Goal: Transaction & Acquisition: Purchase product/service

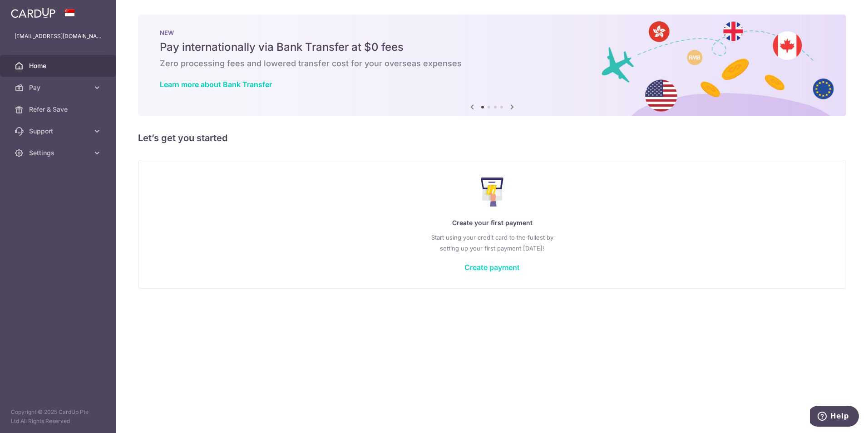
click at [474, 265] on link "Create payment" at bounding box center [491, 267] width 55 height 9
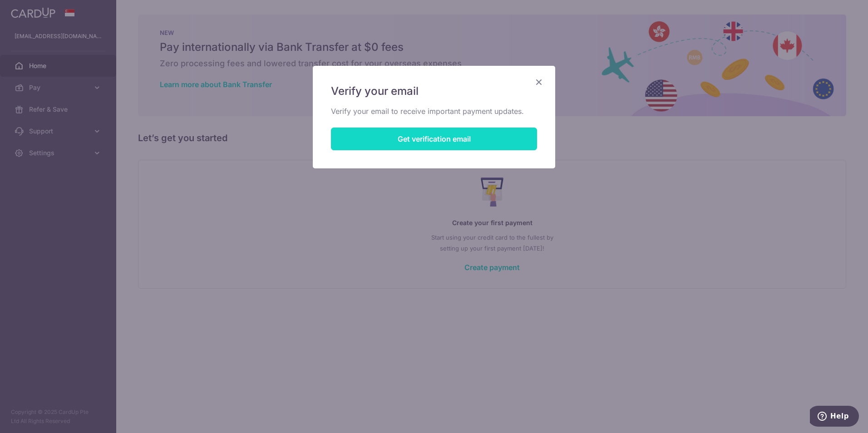
click at [419, 136] on button "Get verification email" at bounding box center [434, 139] width 206 height 23
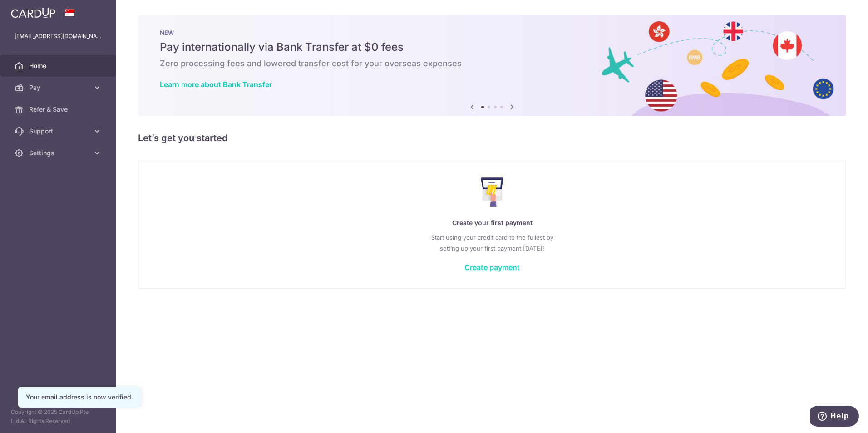
click at [487, 269] on link "Create payment" at bounding box center [491, 267] width 55 height 9
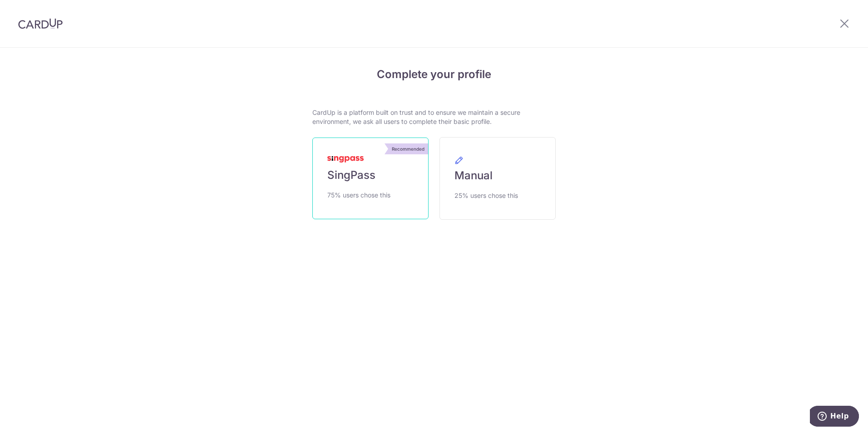
click at [384, 202] on link "Recommended SingPass 75% users chose this" at bounding box center [370, 179] width 116 height 82
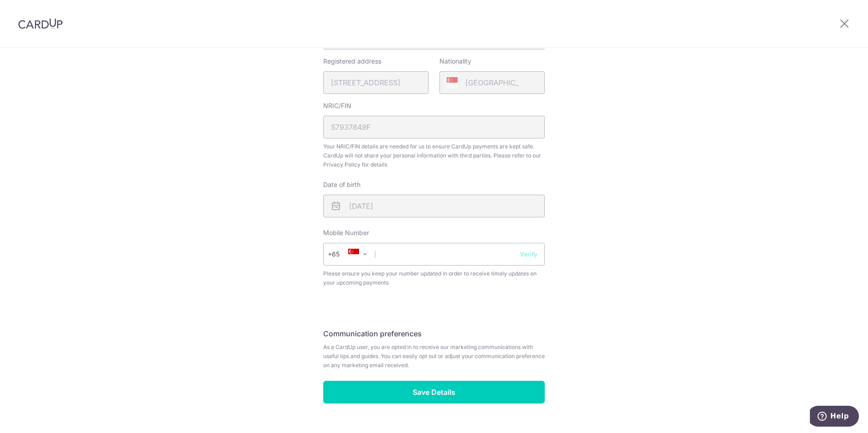
scroll to position [276, 0]
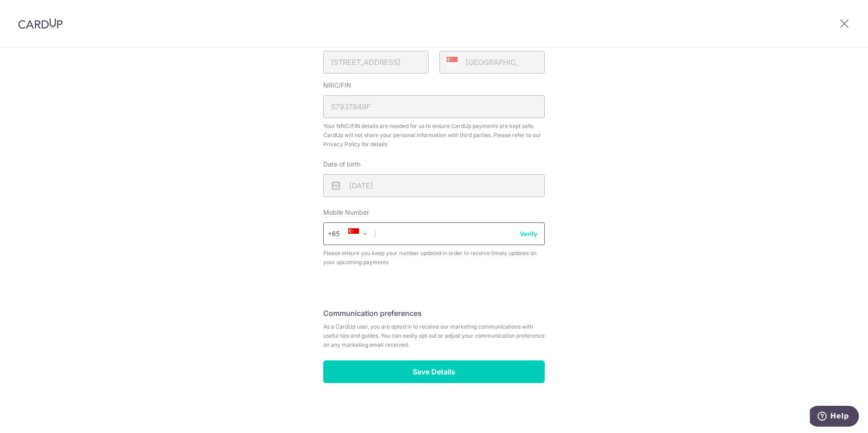
click at [438, 237] on input "text" at bounding box center [434, 233] width 222 height 23
type input "96891199"
click at [577, 293] on div "Review your details Your Details Please provide your full name as per your NRIC…" at bounding box center [434, 102] width 868 height 661
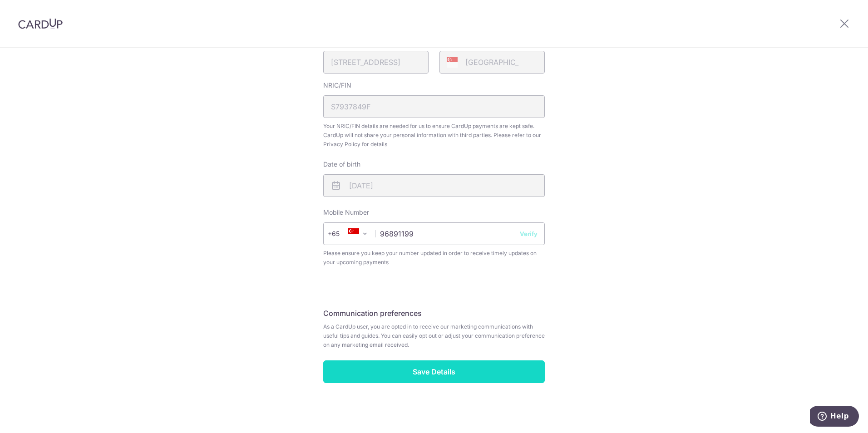
click at [513, 375] on input "Save Details" at bounding box center [434, 371] width 222 height 23
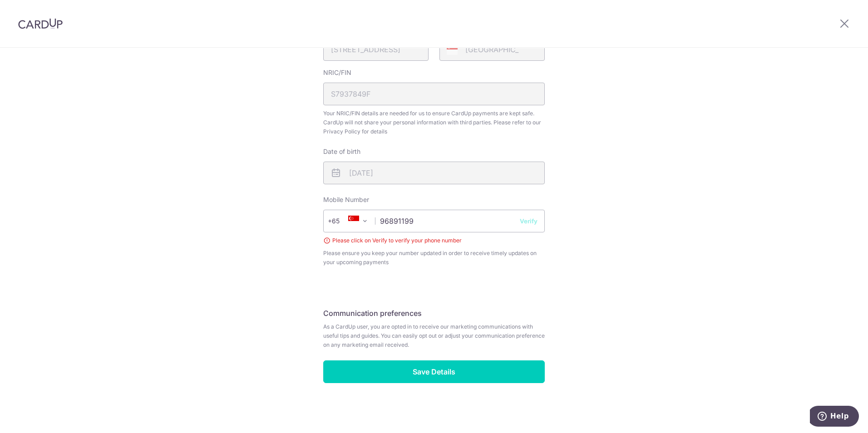
click at [526, 222] on button "Verify" at bounding box center [529, 221] width 18 height 9
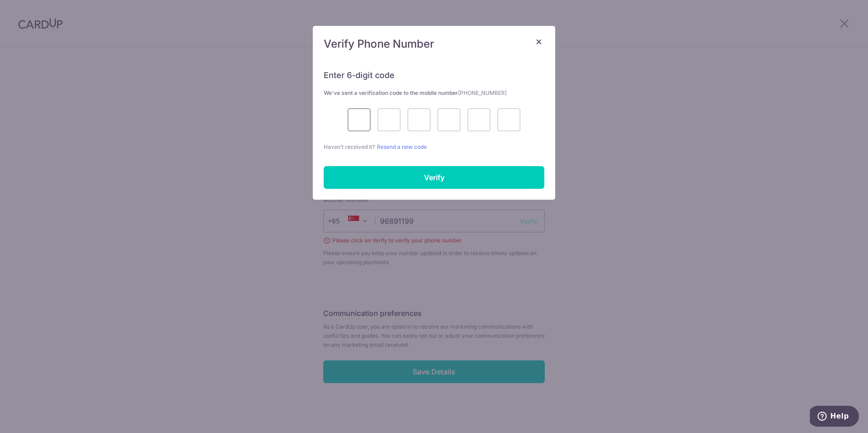
click at [360, 123] on input "text" at bounding box center [359, 119] width 23 height 23
type input "9"
type input "7"
type input "2"
type input "1"
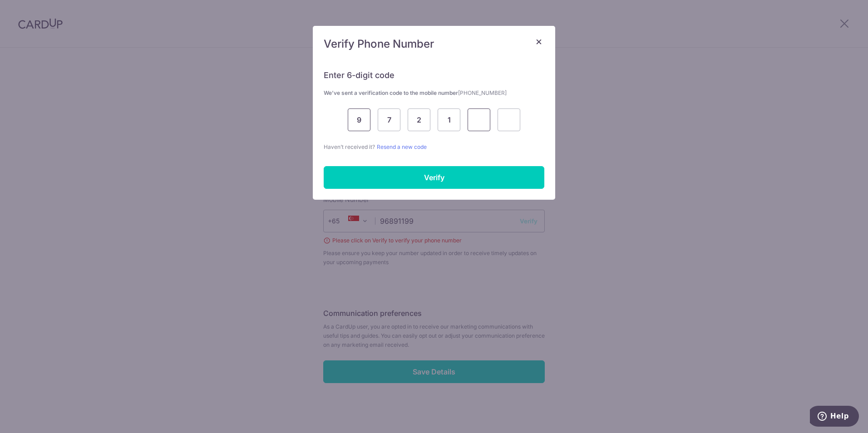
type input "3"
type input "7"
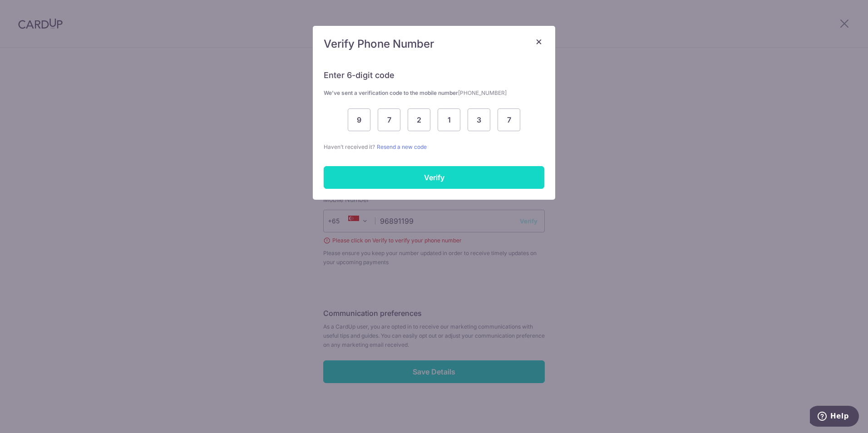
click at [385, 175] on input "Verify" at bounding box center [434, 177] width 221 height 23
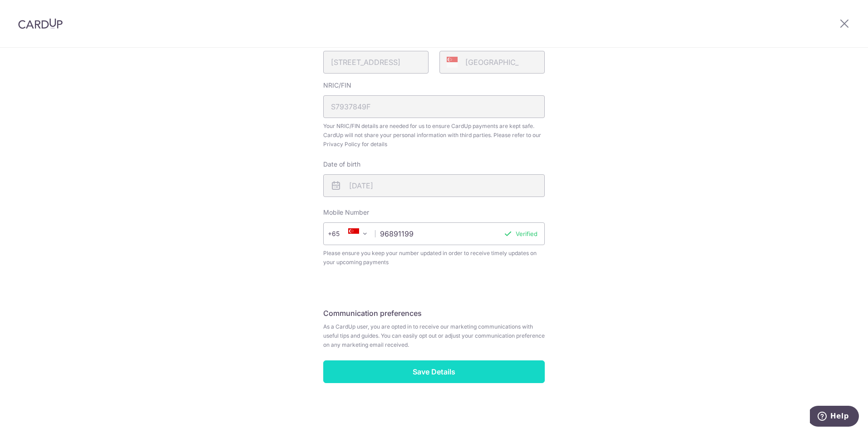
click at [404, 370] on input "Save Details" at bounding box center [434, 371] width 222 height 23
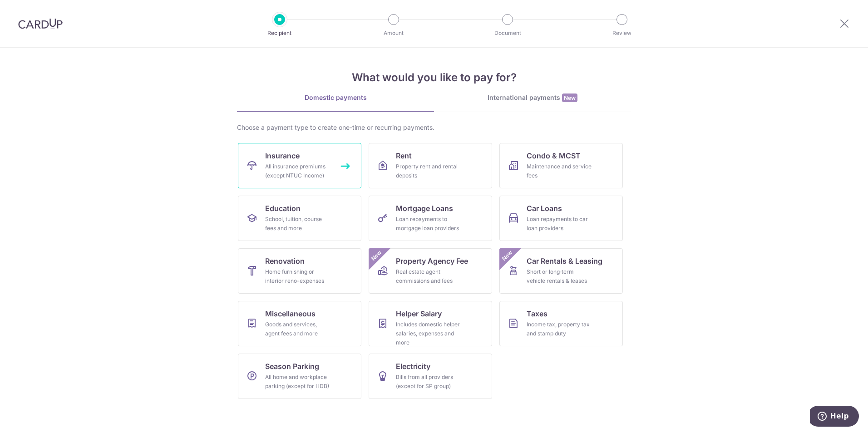
click at [292, 174] on div "All insurance premiums (except NTUC Income)" at bounding box center [297, 171] width 65 height 18
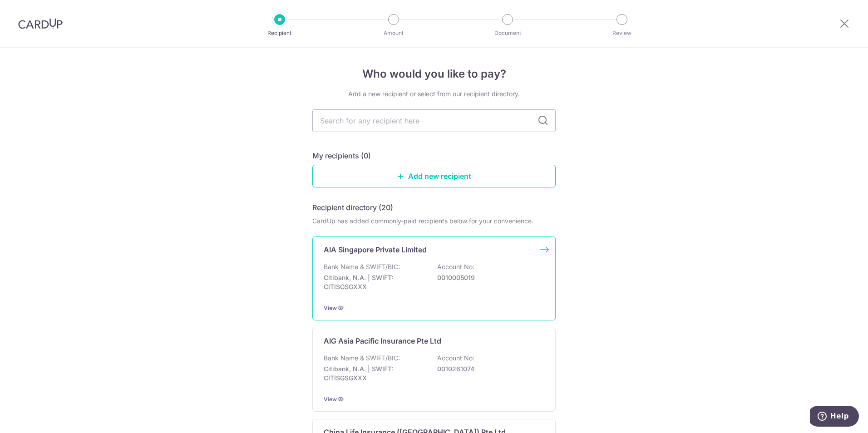
click at [351, 282] on p "Citibank, N.A. | SWIFT: CITISGSGXXX" at bounding box center [375, 282] width 102 height 18
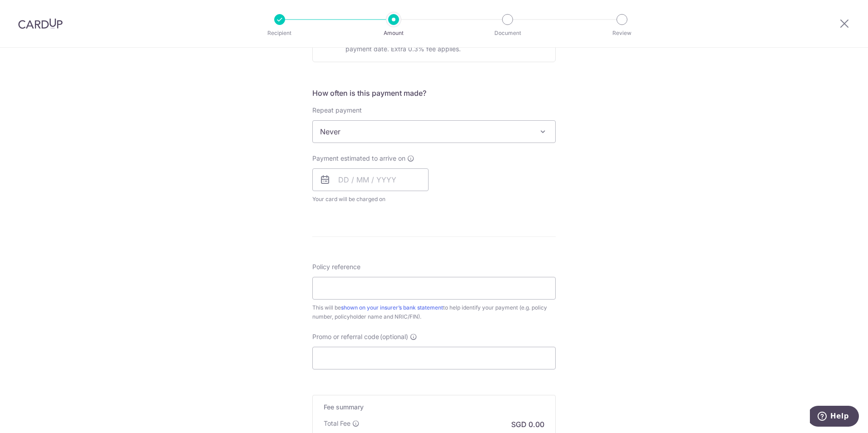
scroll to position [227, 0]
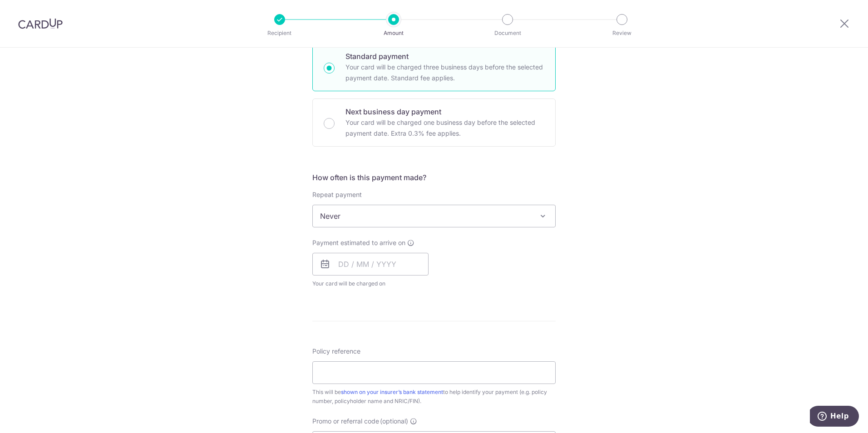
click at [314, 217] on span "Never" at bounding box center [434, 216] width 242 height 22
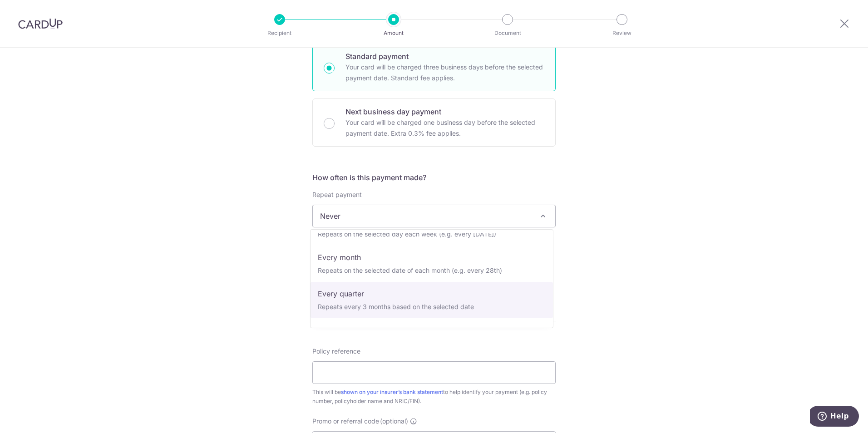
scroll to position [45, 0]
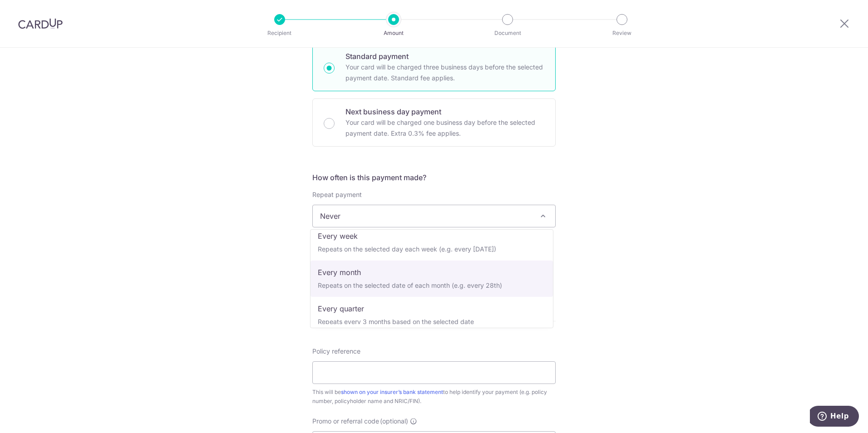
select select "3"
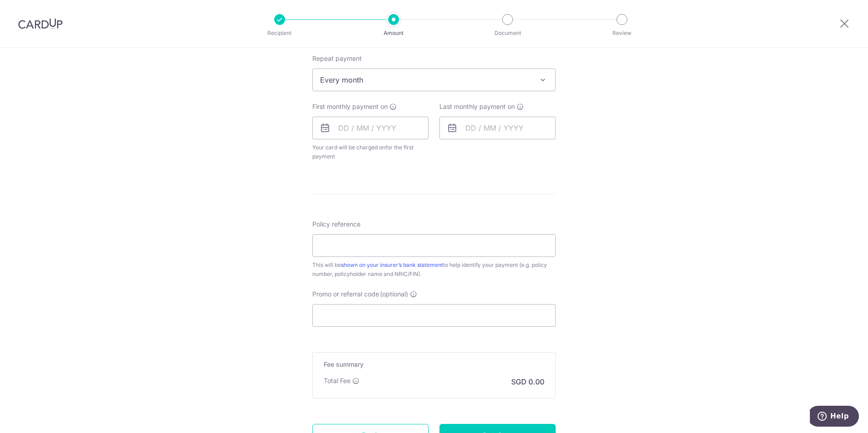
scroll to position [409, 0]
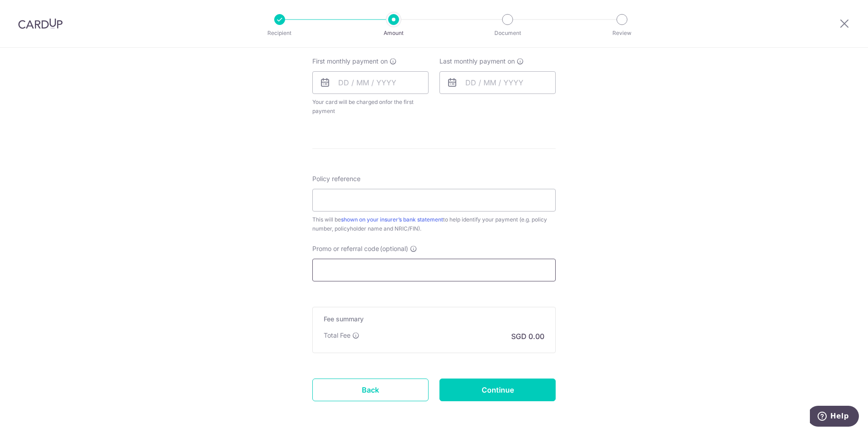
click at [342, 271] on input "Promo or referral code (optional)" at bounding box center [433, 270] width 243 height 23
click at [360, 89] on input "text" at bounding box center [370, 82] width 116 height 23
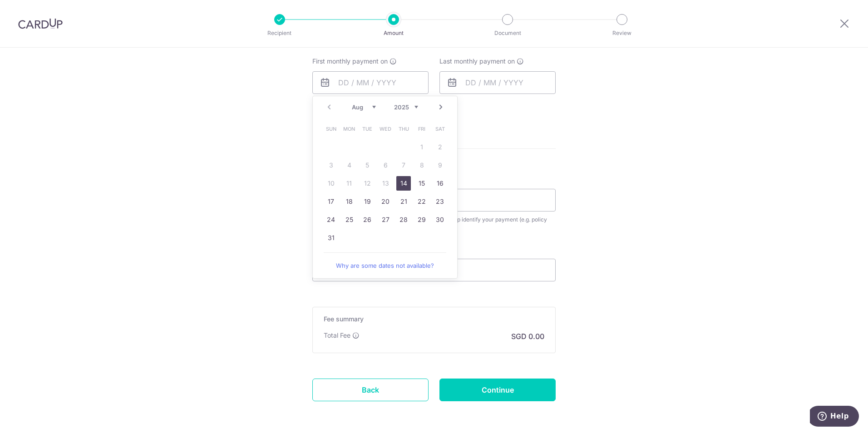
click at [571, 151] on div "Tell us more about your payment Enter payment amount SGD Select Card Select opt…" at bounding box center [434, 54] width 868 height 830
click at [365, 89] on input "text" at bounding box center [370, 82] width 116 height 23
click at [370, 107] on select "Aug Sep Oct Nov Dec" at bounding box center [364, 107] width 24 height 7
click at [437, 146] on link "6" at bounding box center [440, 147] width 15 height 15
type input "06/09/2025"
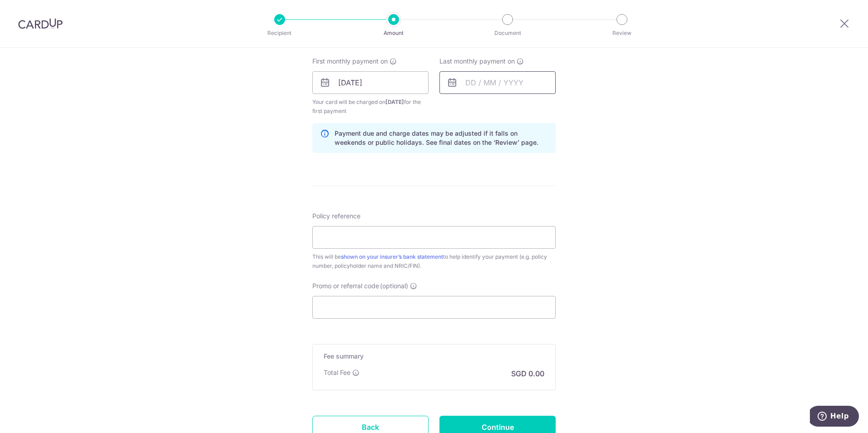
click at [473, 86] on input "text" at bounding box center [497, 82] width 116 height 23
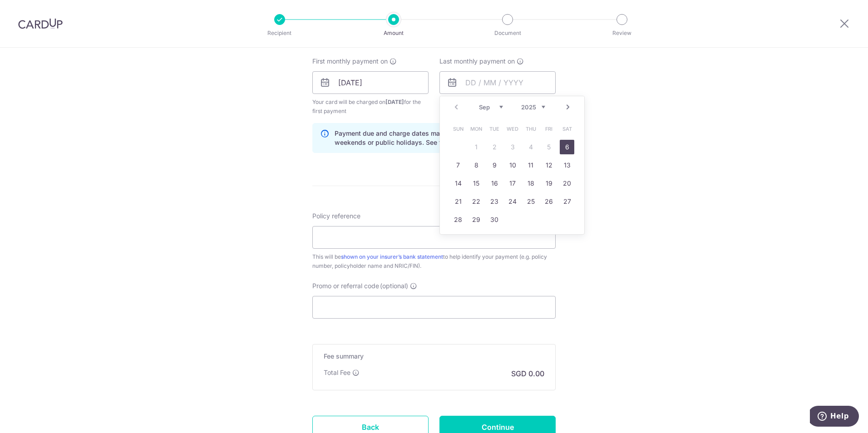
click at [500, 106] on select "Sep Oct Nov Dec" at bounding box center [491, 107] width 24 height 7
click at [561, 146] on link "6" at bounding box center [567, 147] width 15 height 15
type input "06/12/2025"
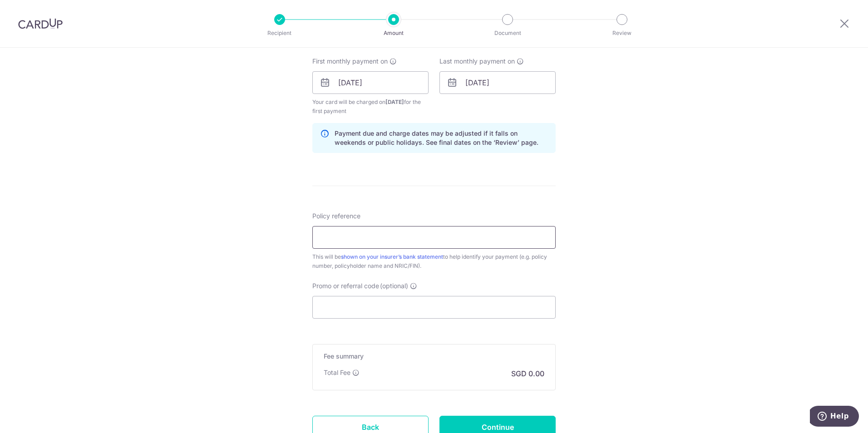
click at [358, 233] on input "Policy reference" at bounding box center [433, 237] width 243 height 23
click at [409, 196] on form "Enter payment amount SGD Select Card Select option Add credit card Secure 256-b…" at bounding box center [433, 81] width 243 height 765
click at [378, 242] on input "Policy reference" at bounding box center [433, 237] width 243 height 23
paste input "L539367078"
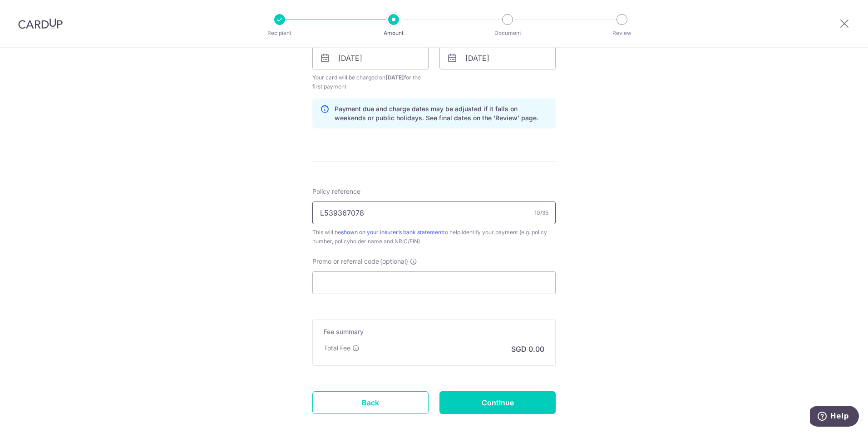
scroll to position [454, 0]
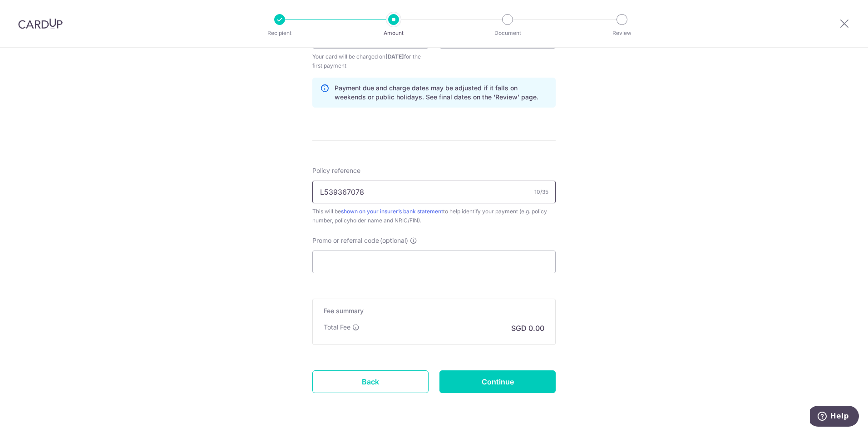
type input "L539367078"
click at [54, 30] on div at bounding box center [40, 23] width 81 height 47
click at [52, 23] on img at bounding box center [40, 23] width 44 height 11
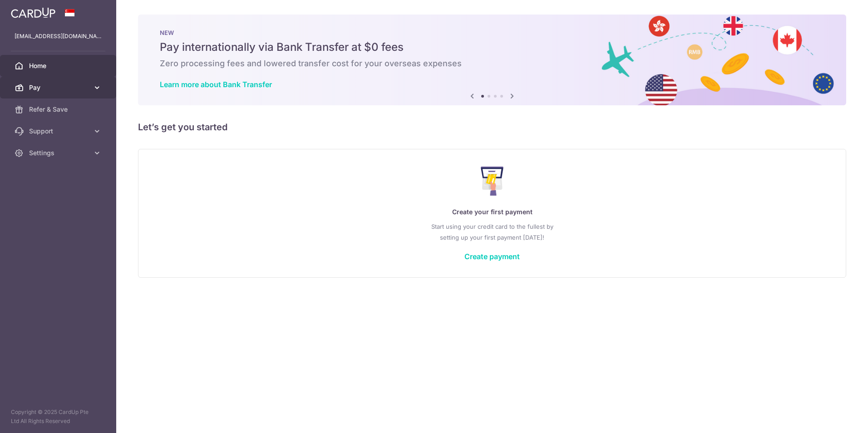
click at [64, 90] on span "Pay" at bounding box center [59, 87] width 60 height 9
click at [63, 117] on link "Refer & Save" at bounding box center [58, 110] width 116 height 22
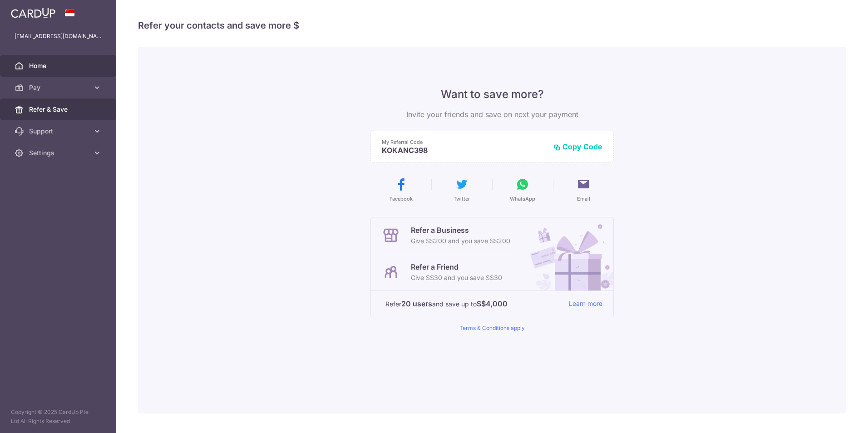
click at [61, 71] on link "Home" at bounding box center [58, 66] width 116 height 22
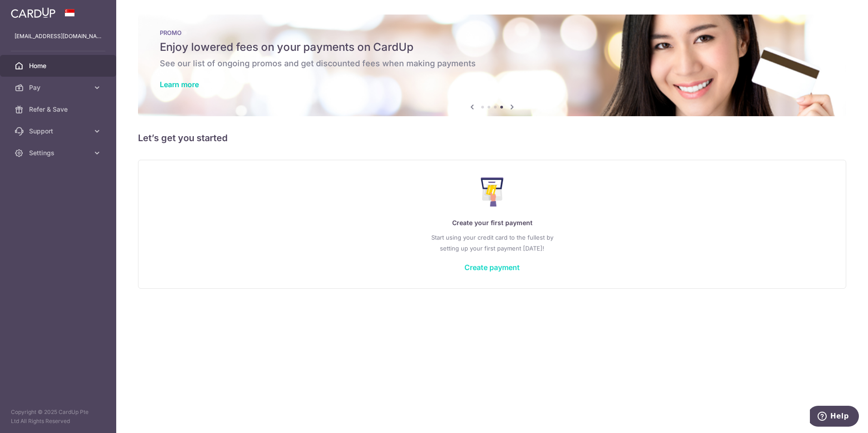
click at [483, 271] on link "Create payment" at bounding box center [491, 267] width 55 height 9
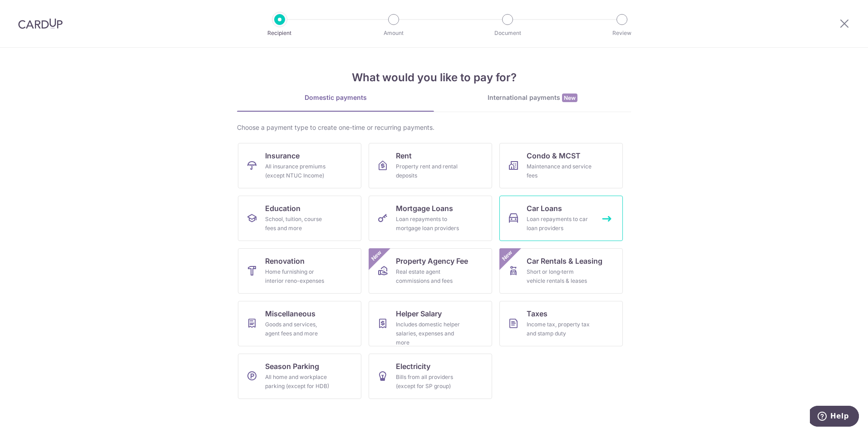
click at [529, 233] on link "Car Loans Loan repayments to car loan providers" at bounding box center [560, 218] width 123 height 45
click at [303, 282] on div "Home furnishing or interior reno-expenses" at bounding box center [297, 276] width 65 height 18
click at [274, 282] on div "Home furnishing or interior reno-expenses" at bounding box center [297, 276] width 65 height 18
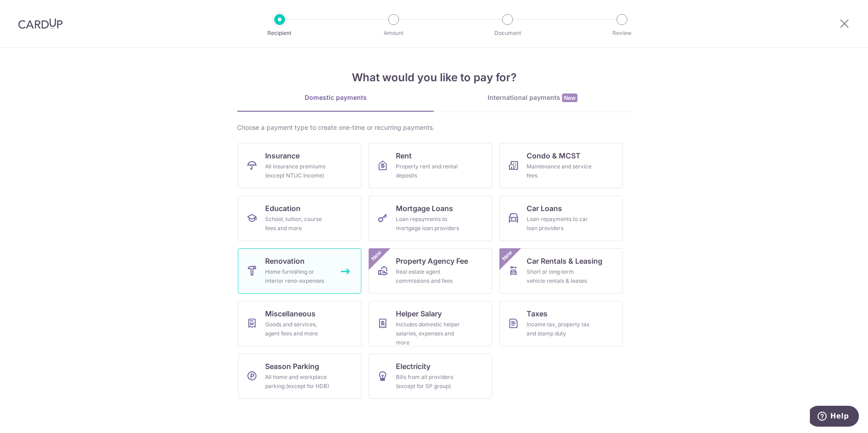
click at [308, 271] on div "Home furnishing or interior reno-expenses" at bounding box center [297, 276] width 65 height 18
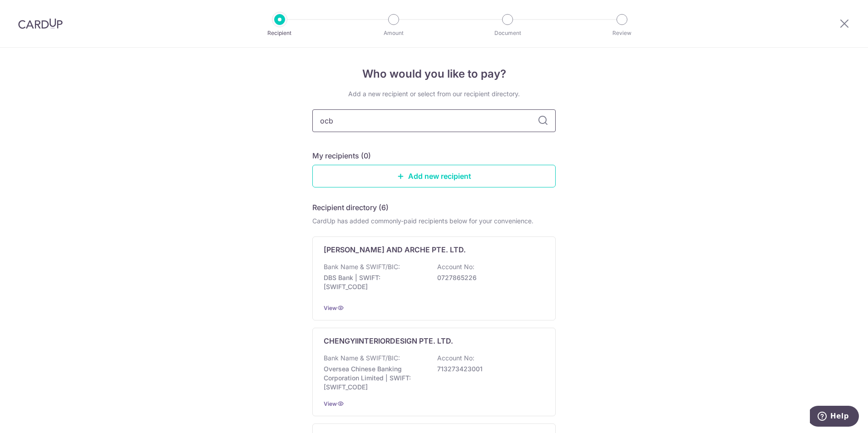
type input "ocbc"
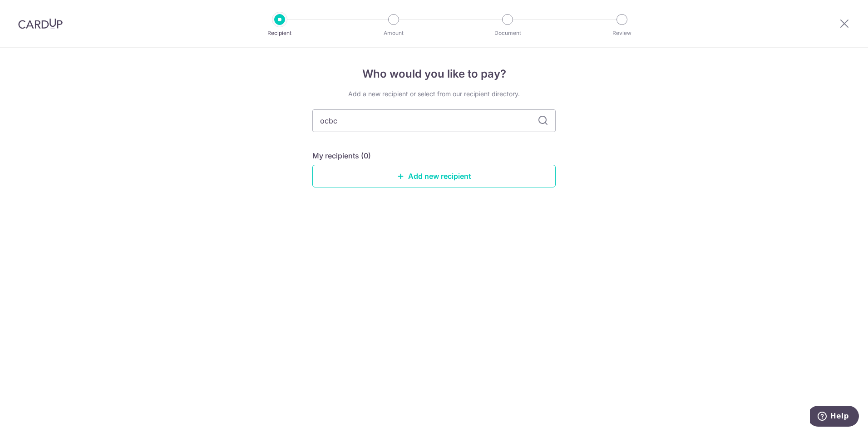
click at [542, 122] on icon at bounding box center [542, 120] width 11 height 11
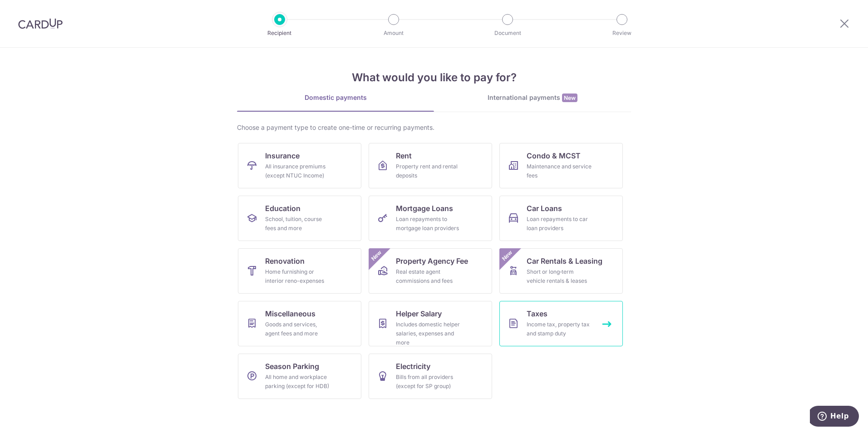
click at [523, 339] on link "Taxes Income tax, property tax and stamp duty" at bounding box center [560, 323] width 123 height 45
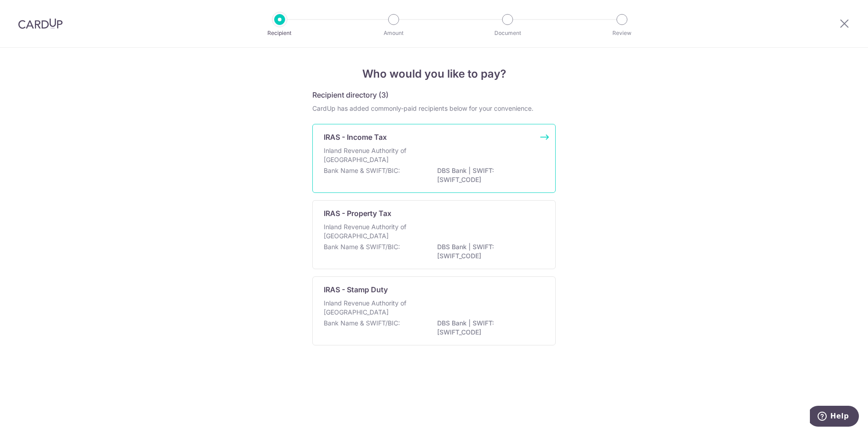
click at [488, 158] on div "Inland Revenue Authority of Singapore" at bounding box center [434, 156] width 221 height 20
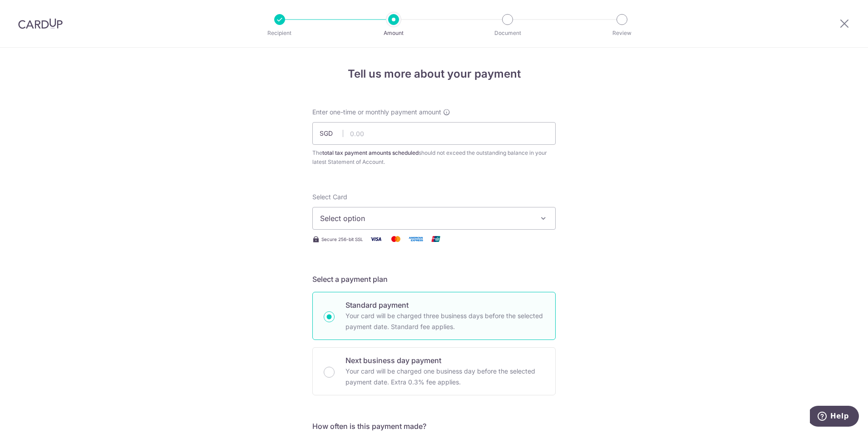
click at [465, 225] on button "Select option" at bounding box center [433, 218] width 243 height 23
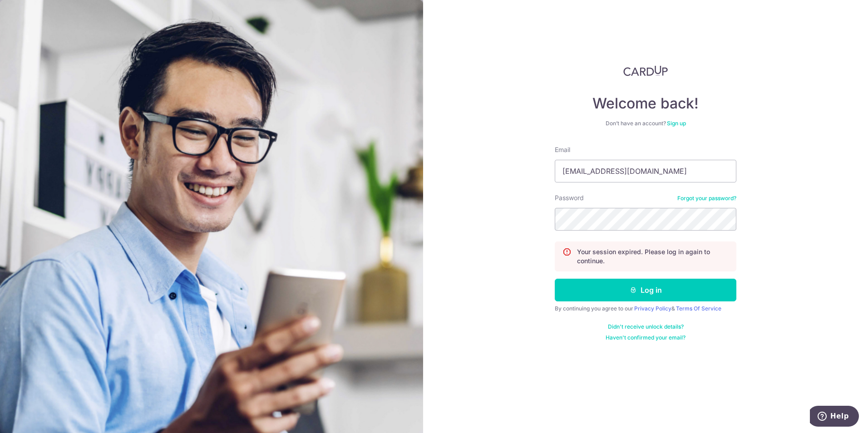
click at [627, 301] on form "Email pc@pesttech.com.sg Password Forgot your password? Your session expired. P…" at bounding box center [646, 243] width 182 height 196
click at [626, 294] on button "Log in" at bounding box center [646, 290] width 182 height 23
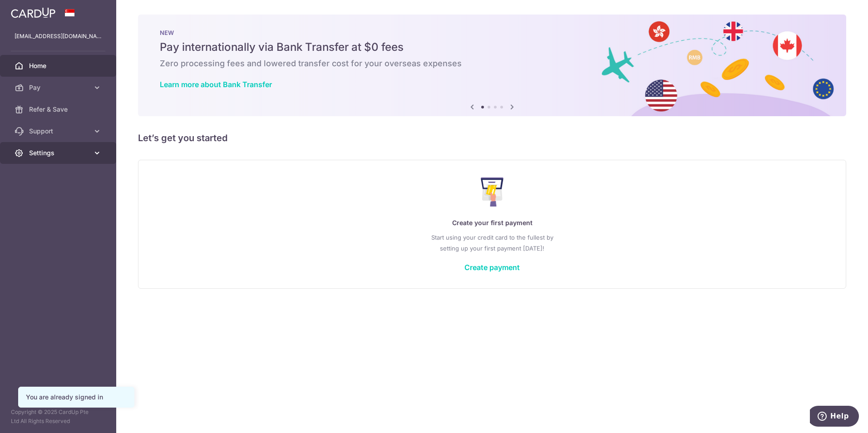
click at [66, 158] on link "Settings" at bounding box center [58, 153] width 116 height 22
click at [53, 193] on span "Logout" at bounding box center [59, 196] width 60 height 9
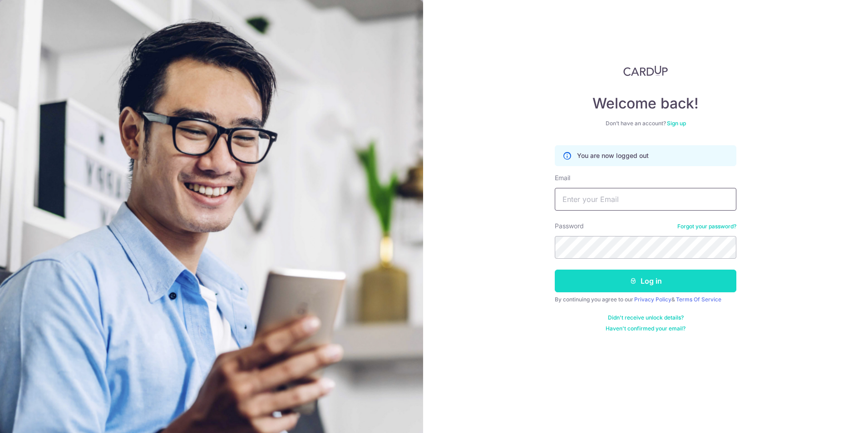
type input "[EMAIL_ADDRESS][DOMAIN_NAME]"
click at [621, 281] on button "Log in" at bounding box center [646, 281] width 182 height 23
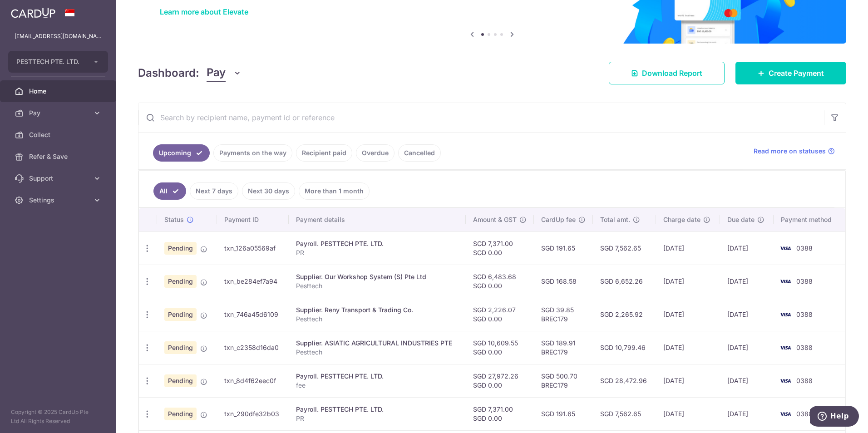
scroll to position [227, 0]
